Goal: Information Seeking & Learning: Find specific page/section

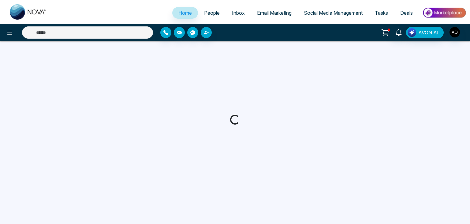
select select "*"
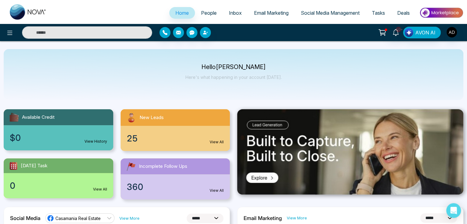
click at [206, 11] on span "People" at bounding box center [209, 13] width 16 height 6
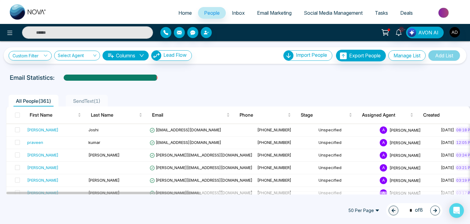
click at [264, 78] on div "Email Statistics:" at bounding box center [235, 77] width 451 height 9
click at [213, 9] on link "People" at bounding box center [212, 13] width 28 height 12
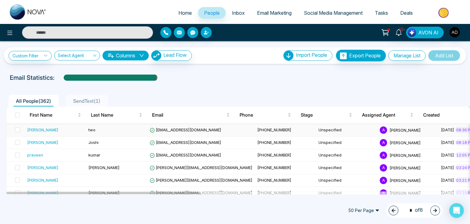
click at [199, 126] on td "vijay+2@mmnovatech.com" at bounding box center [201, 130] width 108 height 13
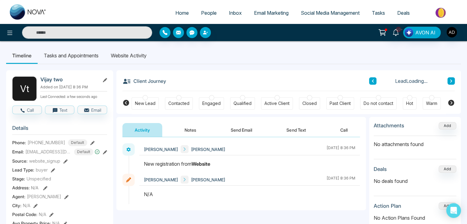
click at [126, 55] on li "Website Activity" at bounding box center [129, 55] width 48 height 17
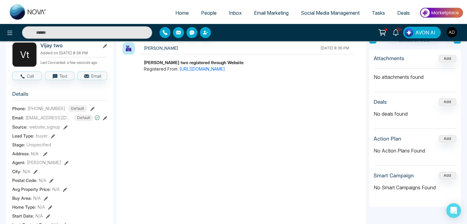
scroll to position [34, 0]
click at [207, 69] on link "https://reestate.ca/" at bounding box center [202, 68] width 45 height 5
click at [452, 32] on img "button" at bounding box center [452, 32] width 10 height 10
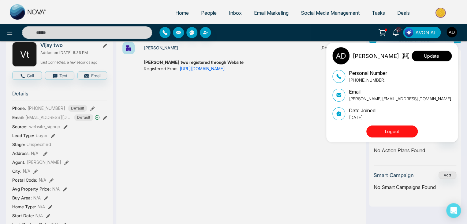
click at [432, 55] on button "Update" at bounding box center [432, 56] width 40 height 11
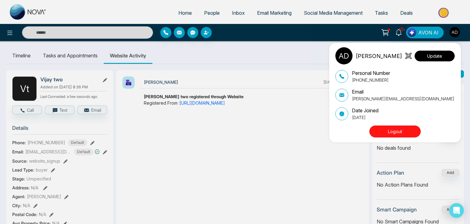
select select "***"
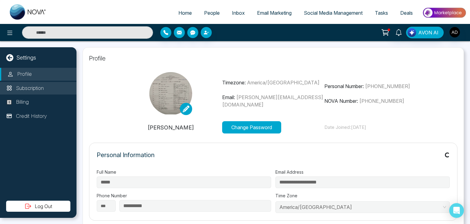
click at [32, 90] on p "Subscription" at bounding box center [30, 88] width 28 height 8
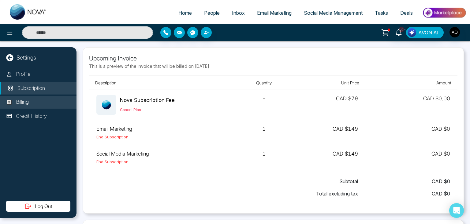
click at [22, 106] on p "Billing" at bounding box center [22, 102] width 13 height 8
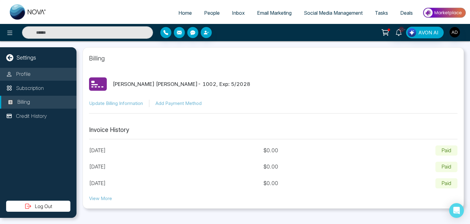
click at [35, 74] on li "Profile" at bounding box center [38, 74] width 77 height 13
select select "***"
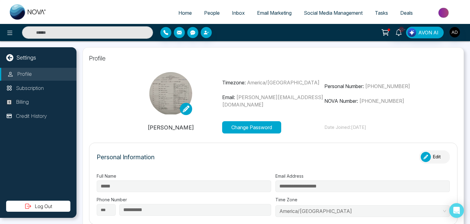
type input "**********"
click at [173, 97] on img at bounding box center [170, 93] width 43 height 43
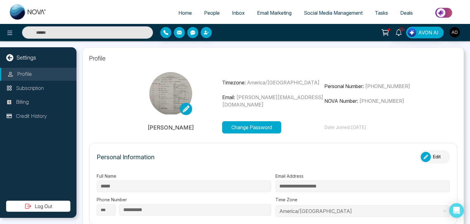
click at [173, 97] on img at bounding box center [170, 93] width 43 height 43
click at [207, 11] on span "People" at bounding box center [212, 13] width 16 height 6
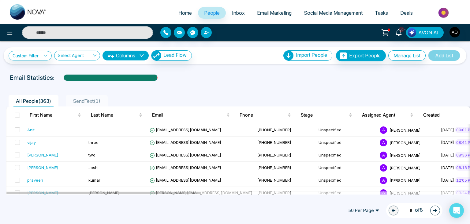
click at [212, 14] on span "People" at bounding box center [212, 13] width 16 height 6
click at [202, 153] on span "vijay+2@mmnovatech.com" at bounding box center [186, 154] width 72 height 5
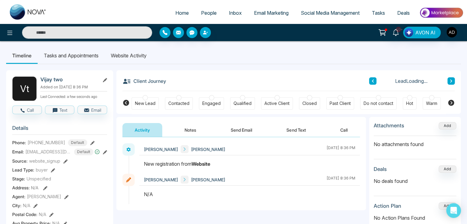
click at [129, 53] on li "Website Activity" at bounding box center [129, 55] width 48 height 17
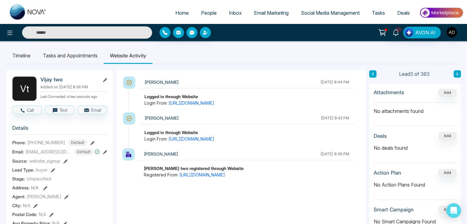
click at [209, 15] on span "People" at bounding box center [209, 13] width 16 height 6
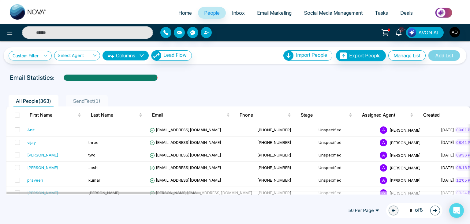
click at [285, 208] on div "50 Per Page 1 * of 8" at bounding box center [235, 210] width 470 height 27
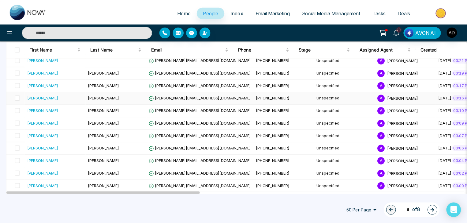
scroll to position [137, 0]
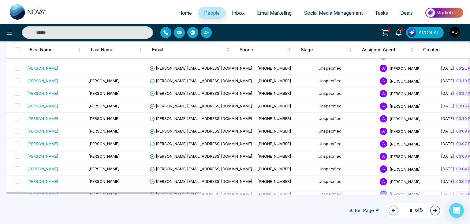
click at [90, 34] on input "text" at bounding box center [87, 32] width 131 height 12
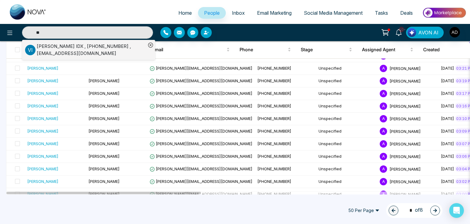
type input "**"
click at [93, 46] on div "Vijay IDX , +19059059055 , vijay+idx@mmnovatech.com" at bounding box center [91, 50] width 109 height 14
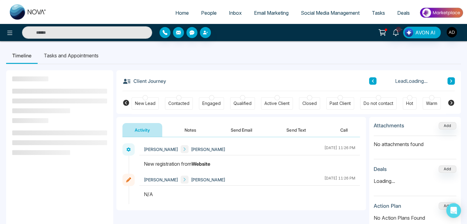
click at [222, 54] on ul "Timeline Tasks and Appointments" at bounding box center [233, 55] width 455 height 17
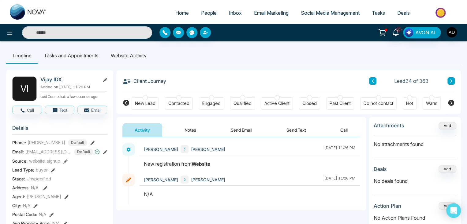
click at [136, 54] on li "Website Activity" at bounding box center [129, 55] width 48 height 17
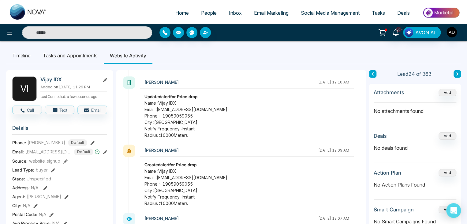
scroll to position [399, 0]
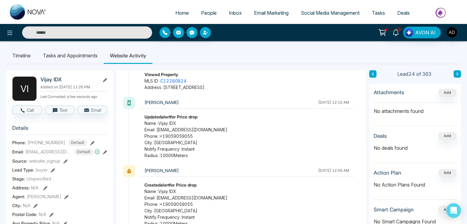
click at [164, 141] on span "City : Toronto" at bounding box center [247, 142] width 205 height 6
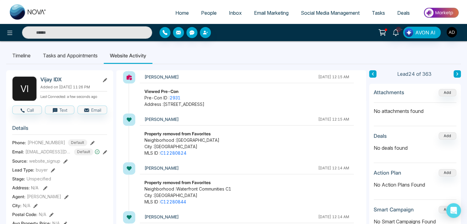
scroll to position [0, 0]
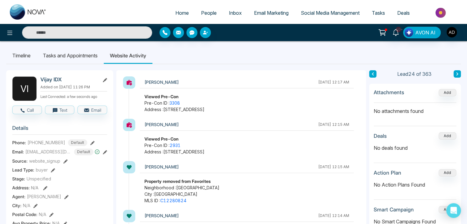
click at [97, 59] on li "Tasks and Appointments" at bounding box center [70, 55] width 67 height 17
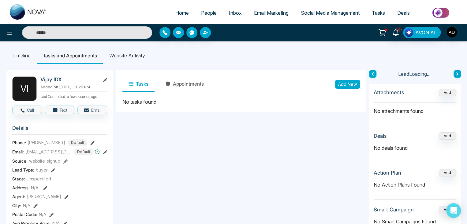
click at [135, 59] on li "Website Activity" at bounding box center [127, 55] width 48 height 17
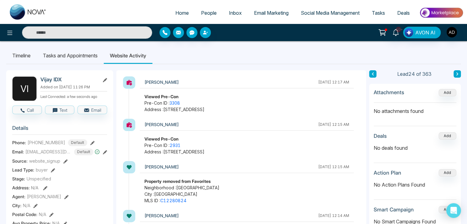
click at [125, 55] on li "Website Activity" at bounding box center [128, 55] width 49 height 17
click at [333, 52] on ul "Timeline Tasks and Appointments Website Activity" at bounding box center [233, 55] width 455 height 17
click at [322, 53] on ul "Timeline Tasks and Appointments Website Activity" at bounding box center [233, 55] width 455 height 17
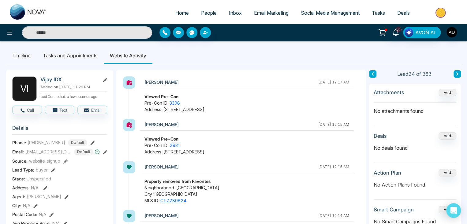
click at [322, 53] on ul "Timeline Tasks and Appointments Website Activity" at bounding box center [233, 55] width 455 height 17
click at [45, 35] on input "text" at bounding box center [87, 32] width 130 height 12
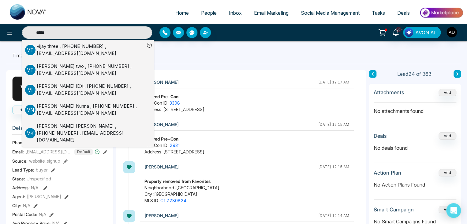
type input "*****"
click at [66, 48] on div "vijay three , +17057057057 , vijay+3@mmnovatech.com" at bounding box center [91, 50] width 108 height 14
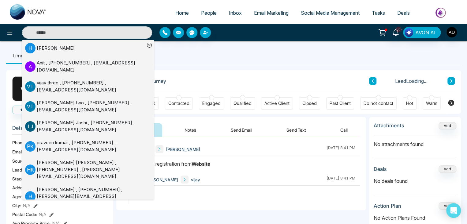
click at [190, 54] on ul "Timeline Tasks and Appointments Website Activity" at bounding box center [233, 55] width 455 height 17
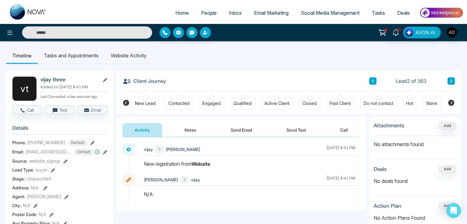
click at [128, 54] on li "Website Activity" at bounding box center [129, 55] width 48 height 17
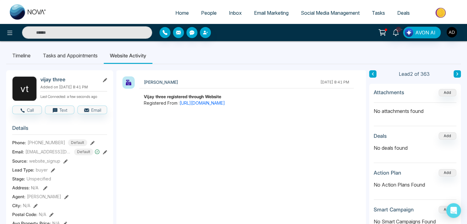
click at [254, 59] on ul "Timeline Tasks and Appointments Website Activity" at bounding box center [233, 55] width 455 height 17
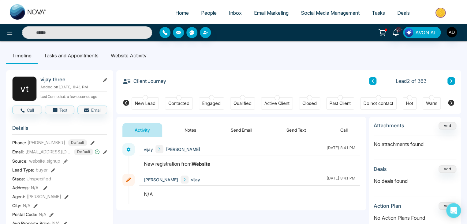
click at [137, 53] on li "Website Activity" at bounding box center [129, 55] width 48 height 17
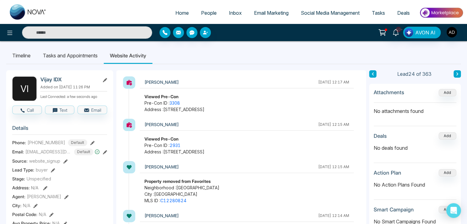
click at [141, 55] on li "Website Activity" at bounding box center [128, 55] width 49 height 17
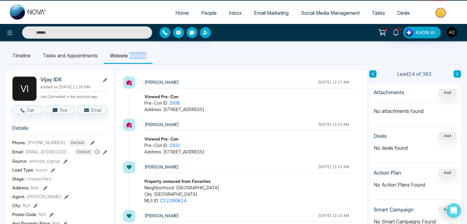
click at [141, 55] on li "Website Activity" at bounding box center [128, 55] width 49 height 17
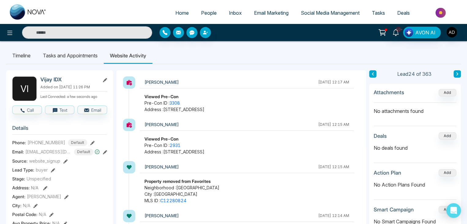
click at [20, 55] on li "Timeline" at bounding box center [21, 55] width 31 height 17
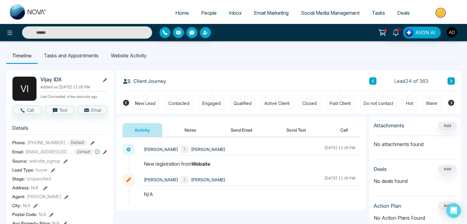
click at [136, 57] on li "Website Activity" at bounding box center [129, 55] width 48 height 17
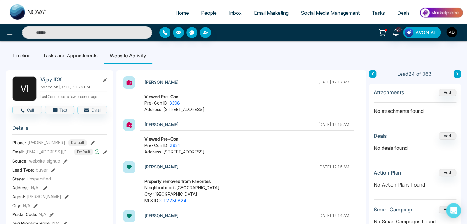
click at [379, 56] on ul "Timeline Tasks and Appointments Website Activity" at bounding box center [233, 55] width 455 height 17
click at [363, 55] on ul "Timeline Tasks and Appointments Website Activity" at bounding box center [233, 55] width 455 height 17
click at [321, 53] on ul "Timeline Tasks and Appointments Website Activity" at bounding box center [233, 55] width 455 height 17
click at [304, 51] on ul "Timeline Tasks and Appointments Website Activity" at bounding box center [233, 55] width 455 height 17
